Goal: Task Accomplishment & Management: Manage account settings

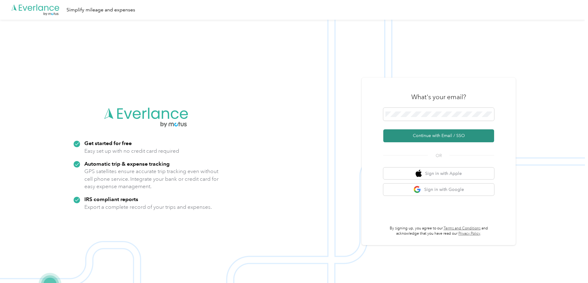
click at [431, 136] on button "Continue with Email / SSO" at bounding box center [438, 135] width 111 height 13
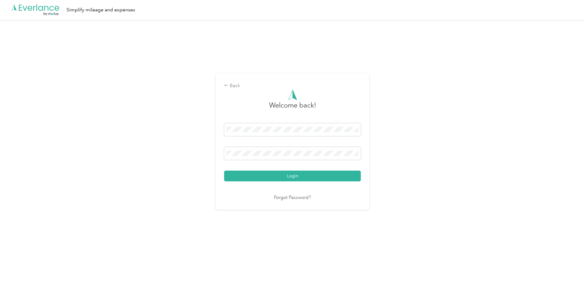
click at [224, 170] on button "Login" at bounding box center [292, 175] width 137 height 11
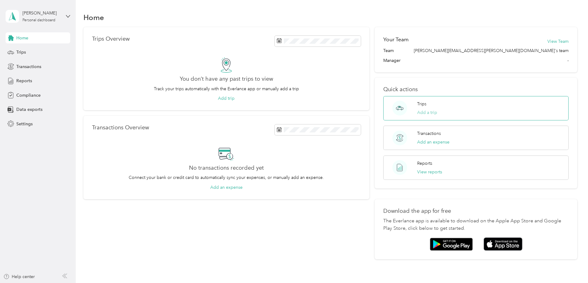
click at [420, 114] on button "Add a trip" at bounding box center [427, 112] width 20 height 6
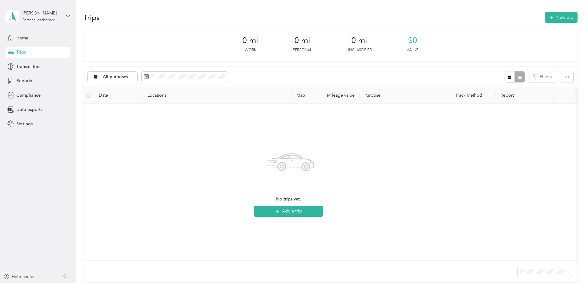
click at [250, 43] on span "0 mi" at bounding box center [250, 41] width 16 height 10
click at [252, 49] on p "Work" at bounding box center [250, 50] width 11 height 6
click at [548, 17] on icon "button" at bounding box center [551, 17] width 7 height 7
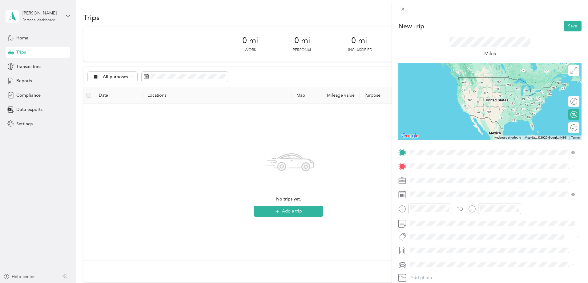
click at [442, 177] on span "2000 Amedeo Court Suffolk, Virginia 23434, United States" at bounding box center [453, 175] width 62 height 6
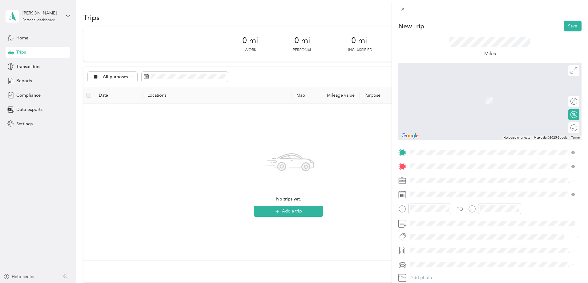
click at [455, 188] on span "3700 Centerville Road Williamsburg, Virginia 23188, United States" at bounding box center [453, 189] width 62 height 6
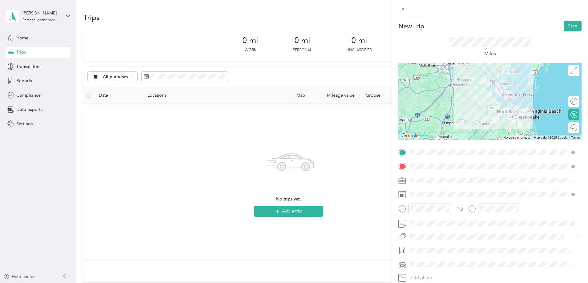
click at [410, 179] on span at bounding box center [494, 180] width 173 height 10
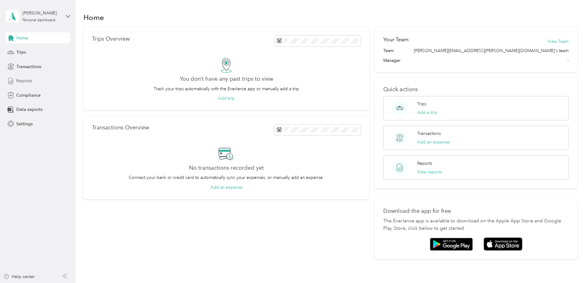
click at [33, 85] on div "Reports" at bounding box center [38, 80] width 65 height 11
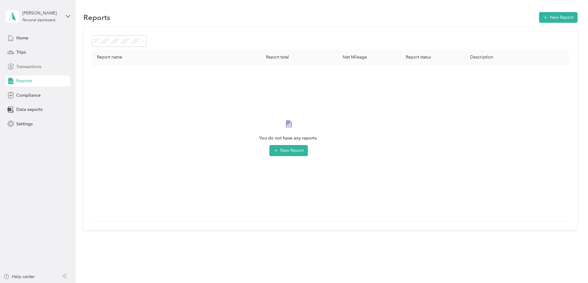
click at [32, 68] on span "Transactions" at bounding box center [28, 66] width 25 height 6
